Goal: Find specific page/section: Find specific page/section

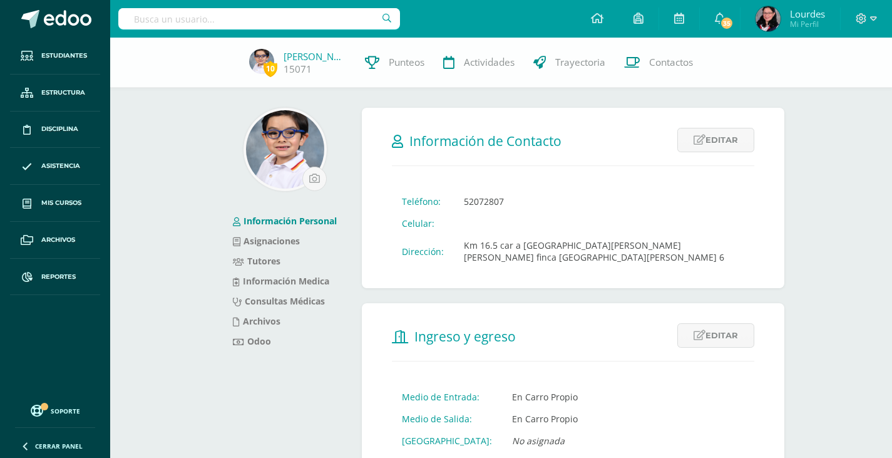
click at [164, 18] on input "text" at bounding box center [259, 18] width 282 height 21
type input "u"
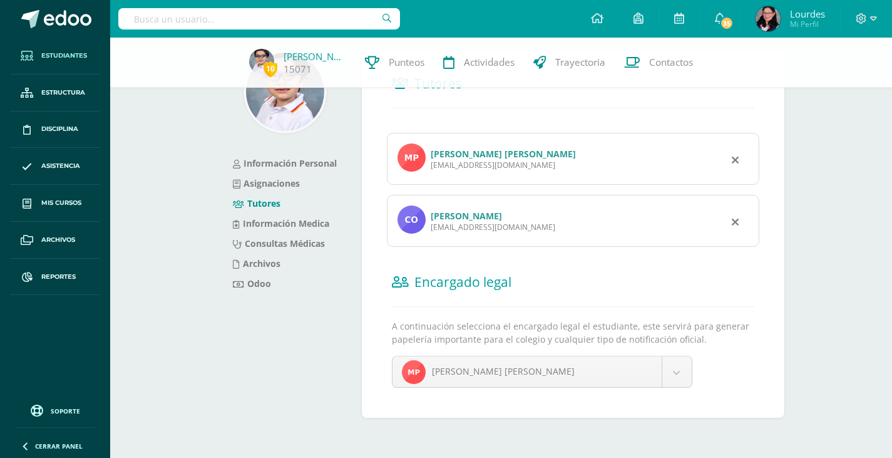
click at [59, 58] on span "Estudiantes" at bounding box center [64, 56] width 46 height 10
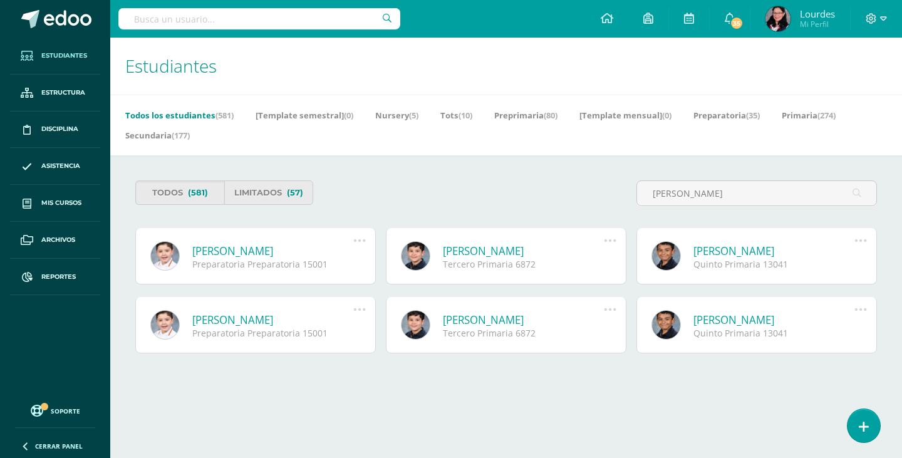
type input "julio manuel"
click at [319, 251] on link "[PERSON_NAME]" at bounding box center [272, 251] width 161 height 14
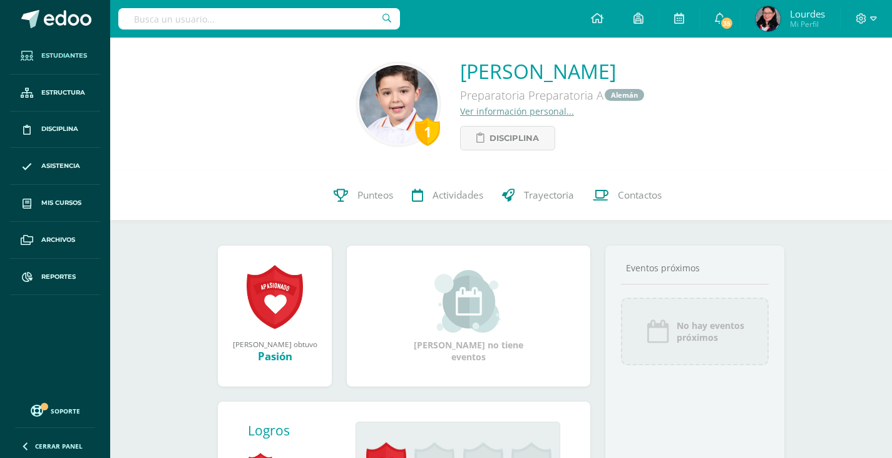
click at [82, 53] on span "Estudiantes" at bounding box center [64, 56] width 46 height 10
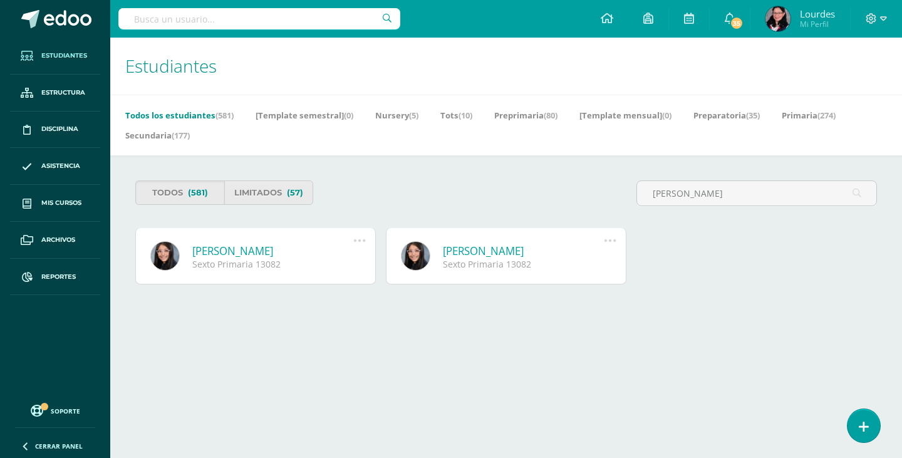
type input "navas lopez"
click at [280, 249] on link "Monserrat Navas López" at bounding box center [272, 251] width 161 height 14
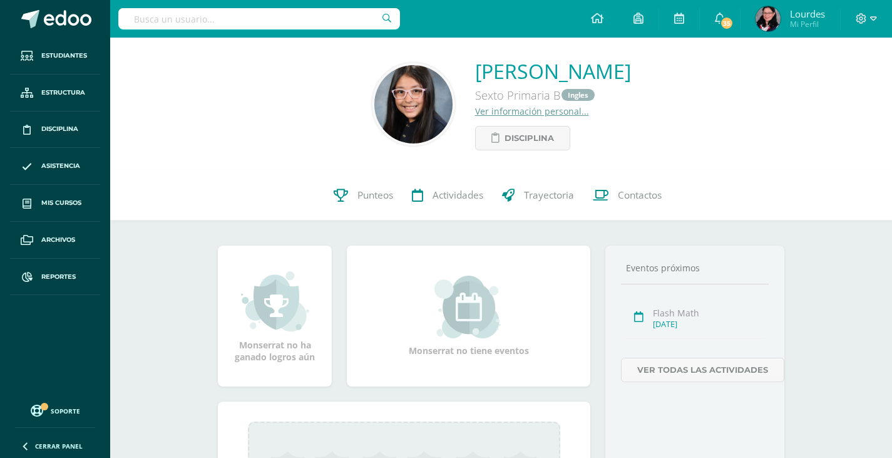
click at [475, 113] on link "Ver información personal..." at bounding box center [532, 111] width 114 height 12
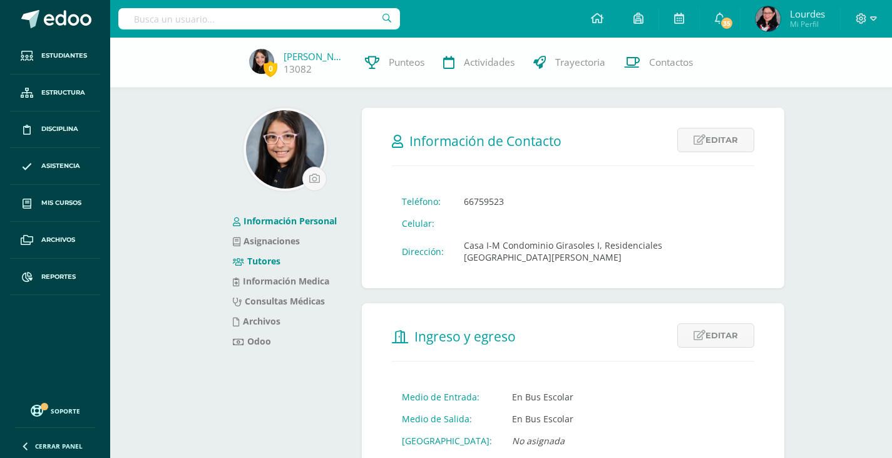
click at [276, 262] on link "Tutores" at bounding box center [257, 261] width 48 height 12
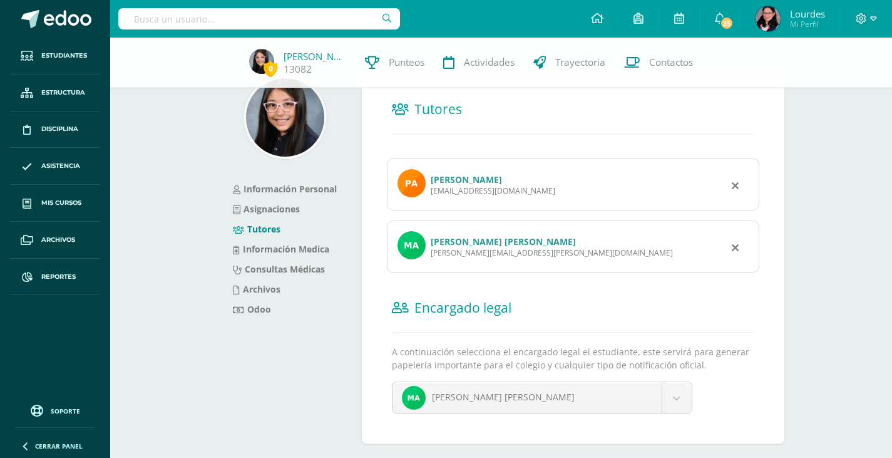
scroll to position [58, 0]
